Goal: Information Seeking & Learning: Learn about a topic

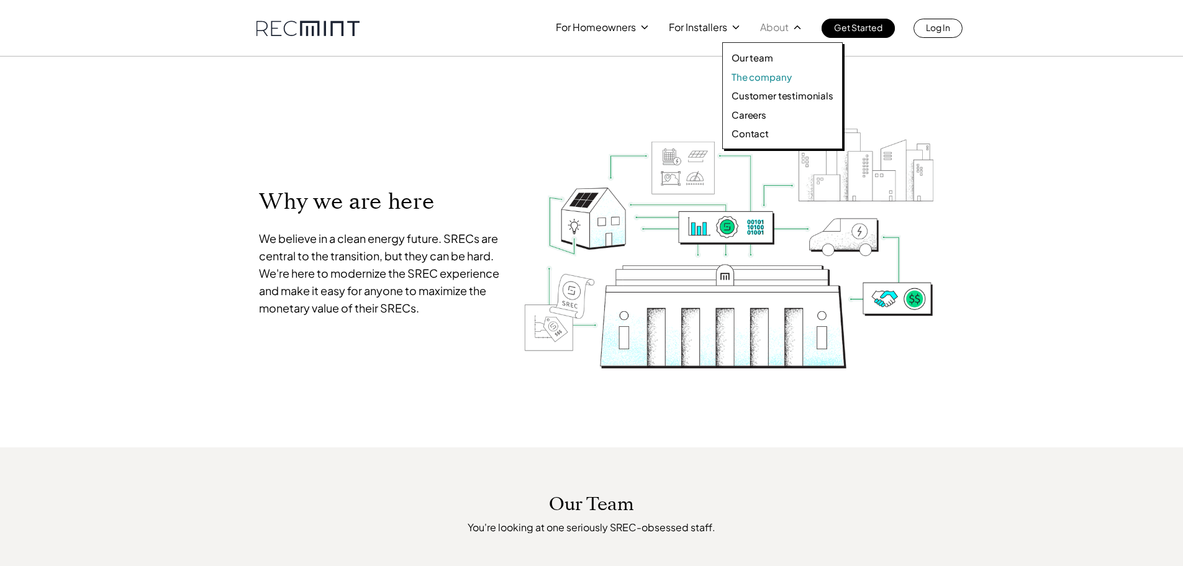
click at [762, 73] on p "The company" at bounding box center [762, 77] width 60 height 12
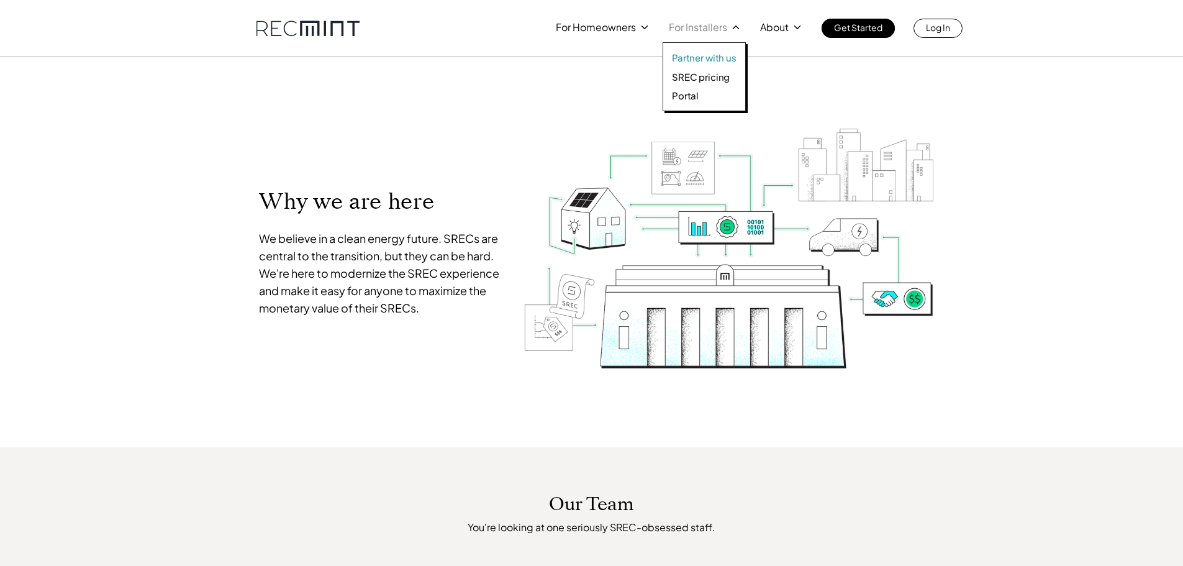
click at [701, 60] on p "Partner with us" at bounding box center [704, 58] width 65 height 12
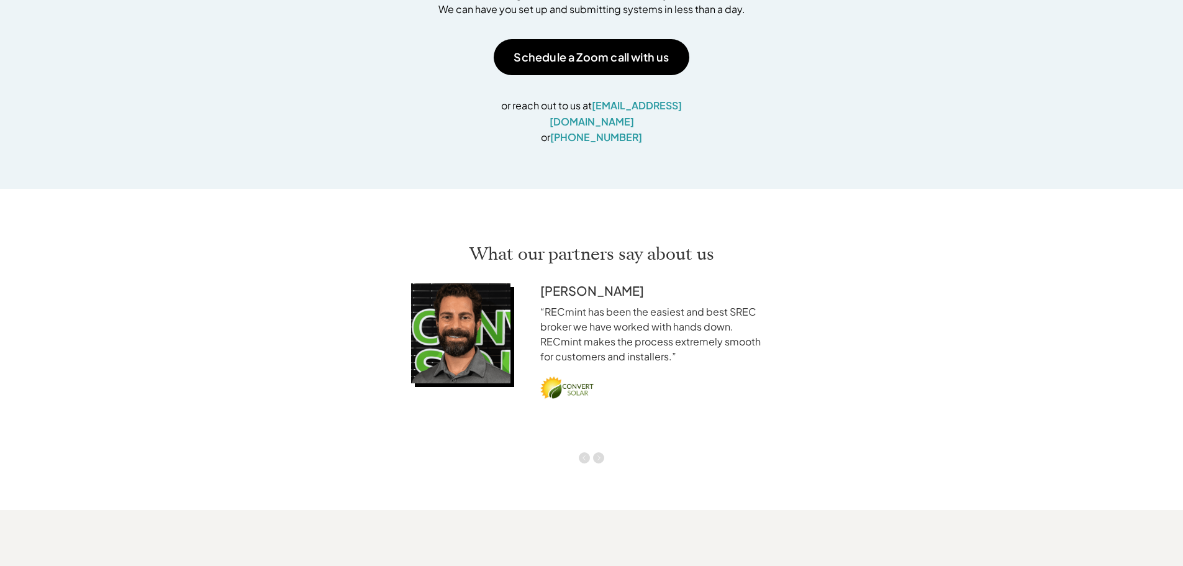
scroll to position [1553, 0]
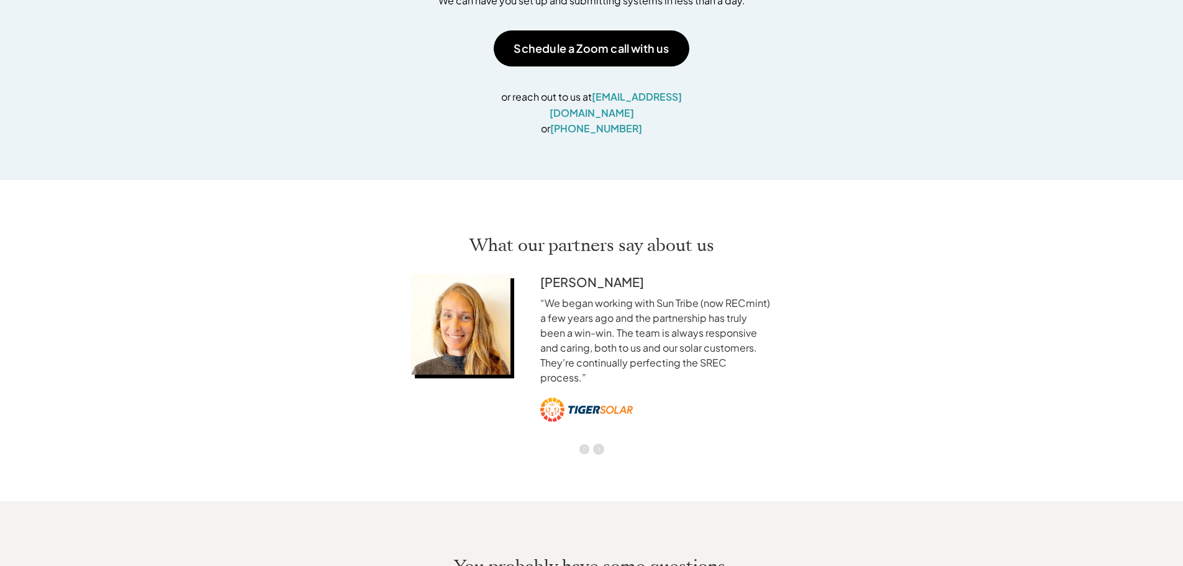
click at [582, 438] on section "Ryann C. “We began working with Sun Tribe (now RECmint) a few years ago and the…" at bounding box center [592, 361] width 373 height 186
click at [585, 444] on img "Previous" at bounding box center [584, 449] width 11 height 11
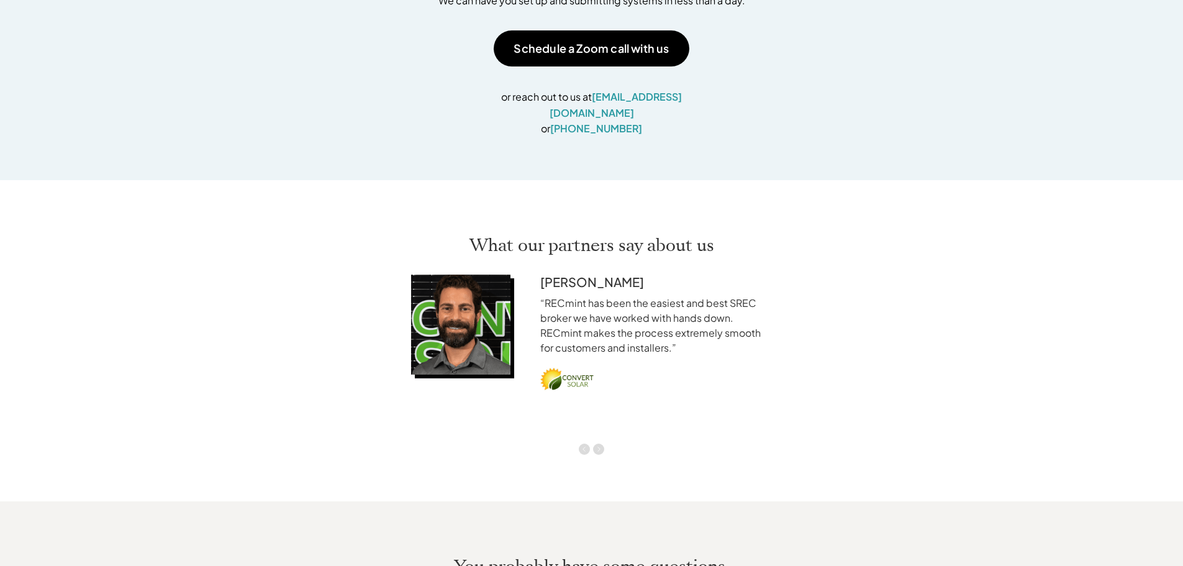
click at [671, 342] on div "Nolie D. “RECmint has been the easiest and best SREC broker we have worked with…" at bounding box center [656, 361] width 244 height 186
click at [596, 444] on img "Next" at bounding box center [598, 449] width 11 height 11
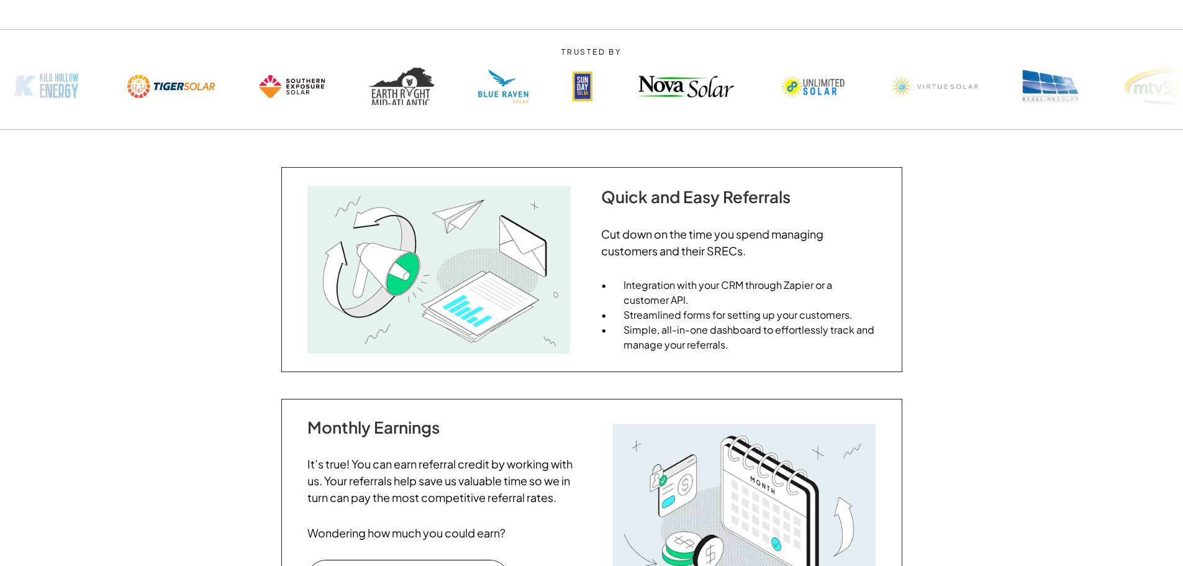
scroll to position [0, 0]
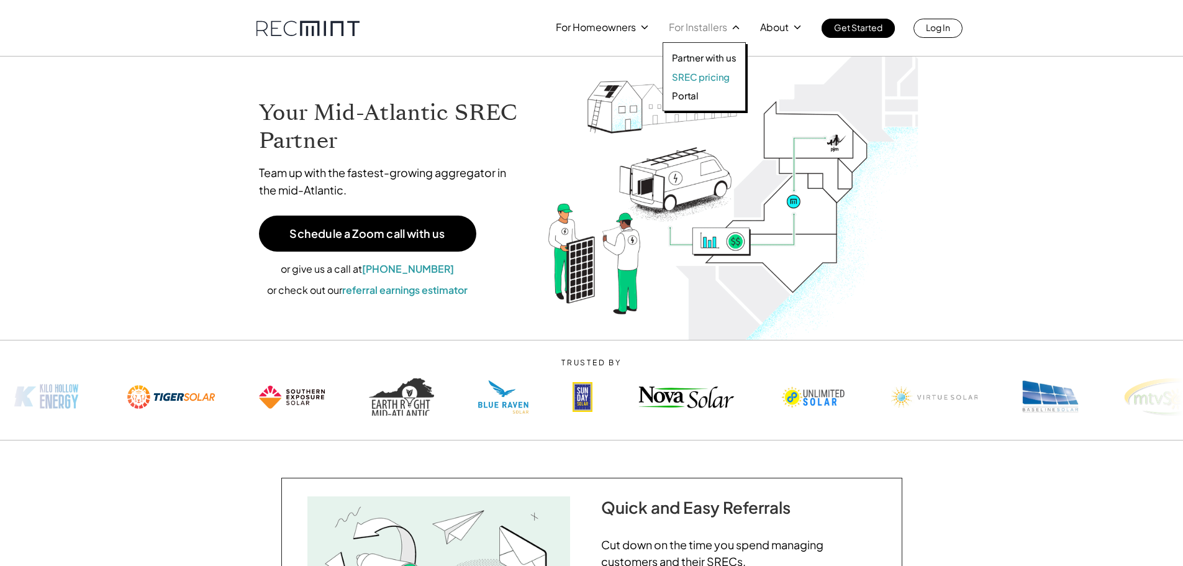
click at [703, 81] on p "SREC pricing" at bounding box center [701, 77] width 58 height 12
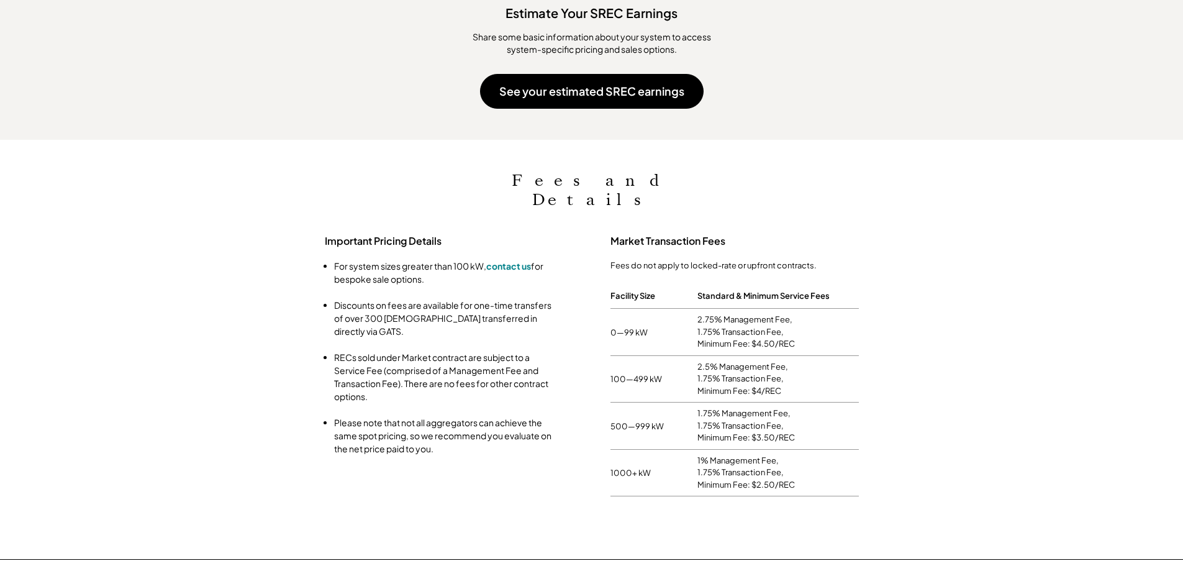
scroll to position [1242, 0]
